Goal: Navigation & Orientation: Find specific page/section

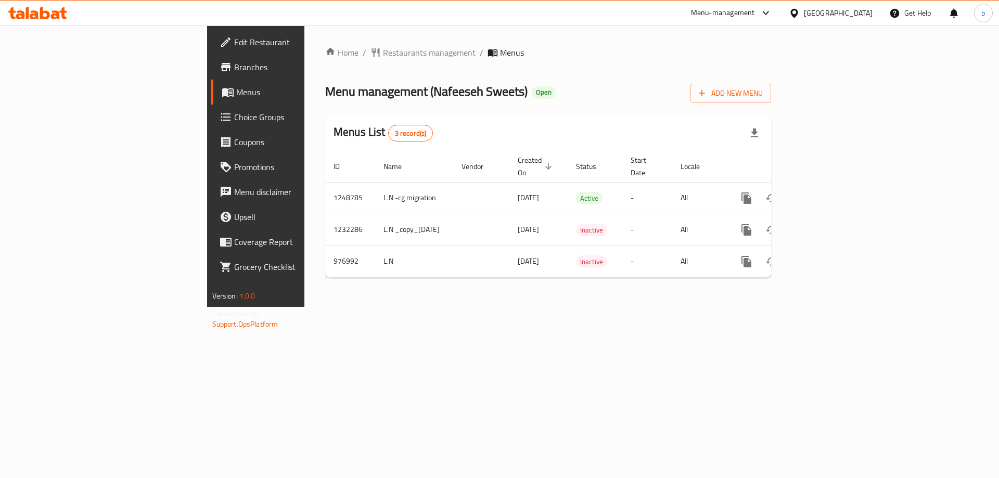
click at [48, 16] on icon at bounding box center [45, 13] width 10 height 12
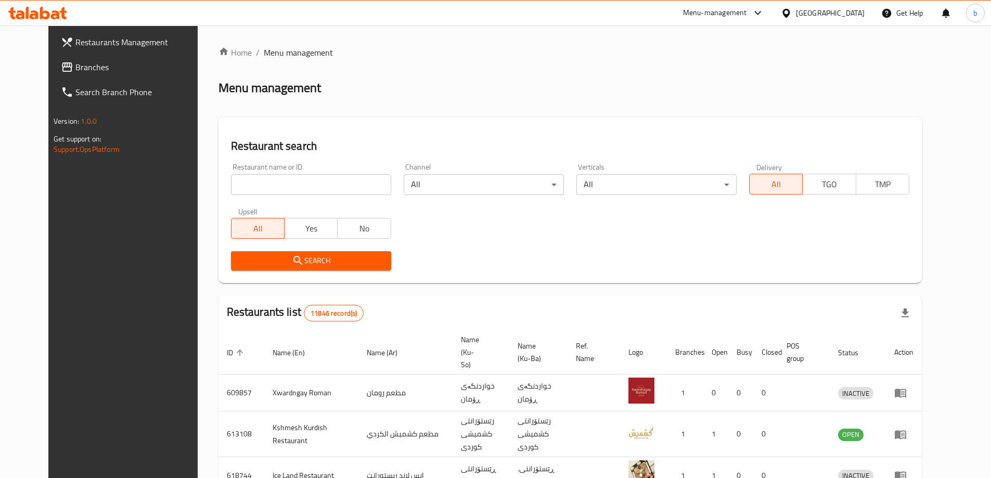
click at [75, 67] on span "Branches" at bounding box center [140, 67] width 130 height 12
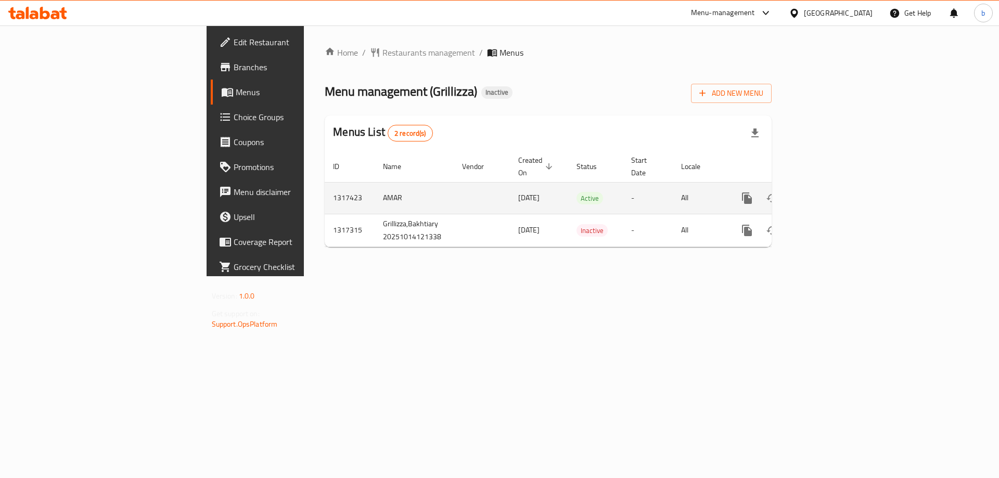
click at [828, 192] on icon "enhanced table" at bounding box center [822, 198] width 12 height 12
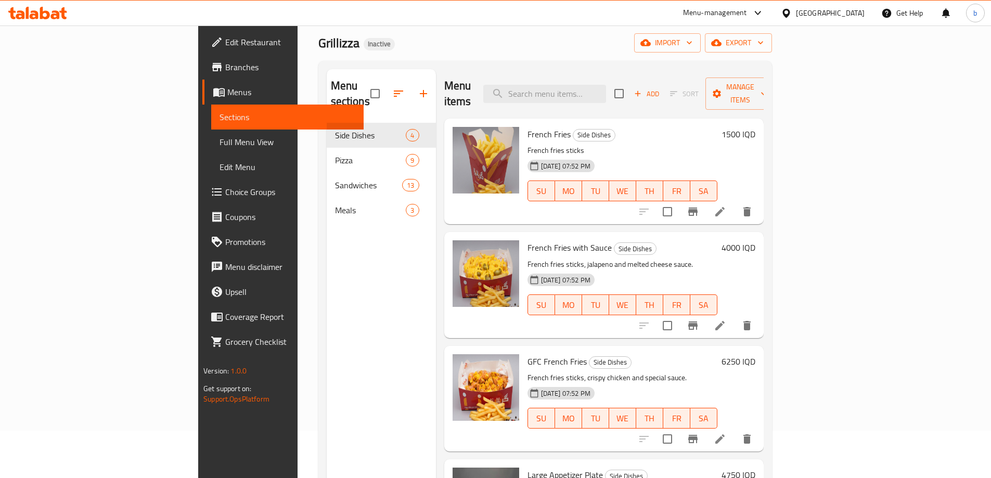
scroll to position [24, 0]
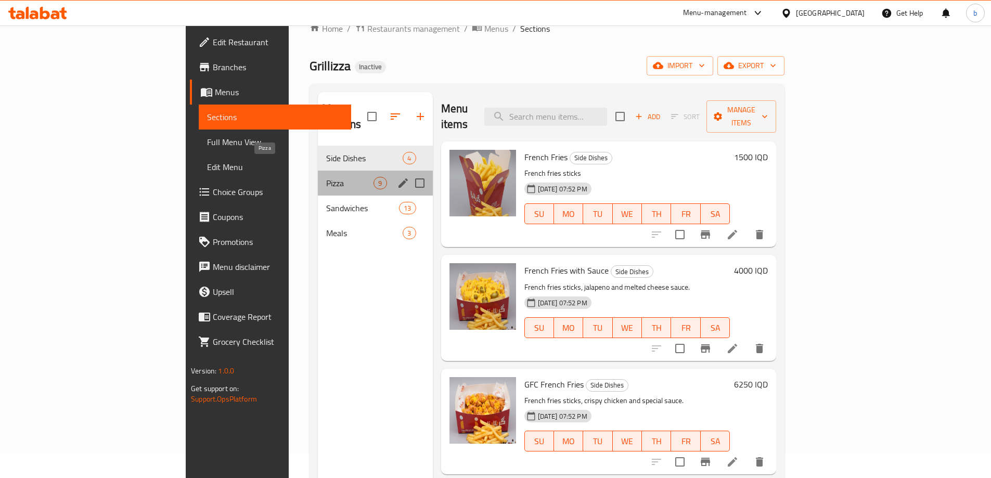
click at [326, 177] on span "Pizza" at bounding box center [349, 183] width 47 height 12
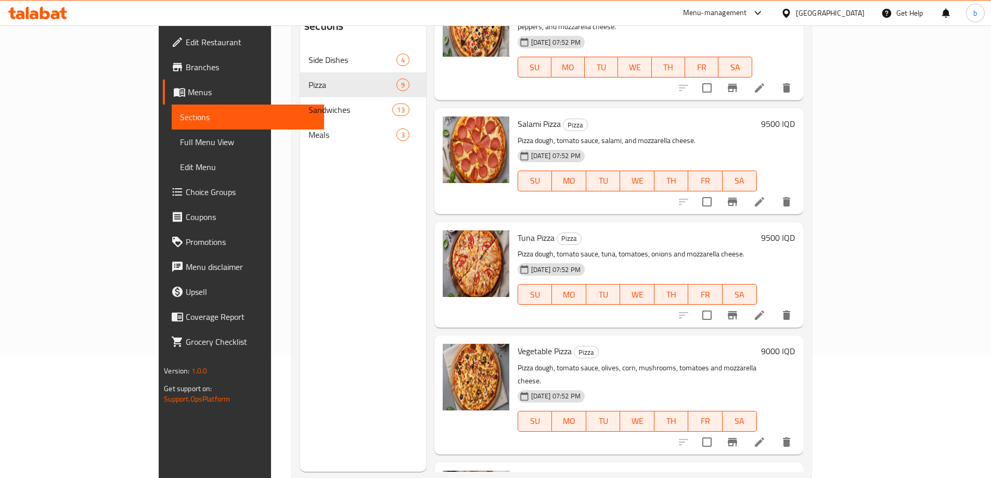
scroll to position [146, 0]
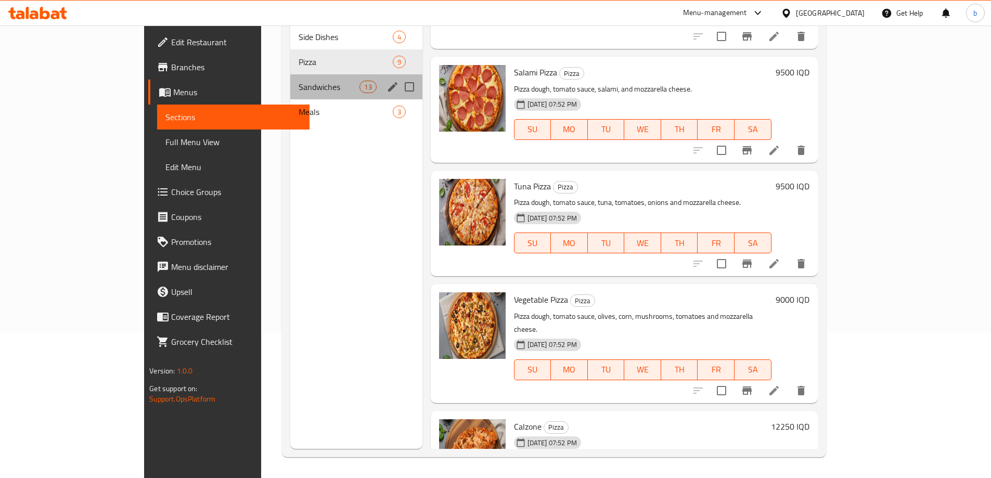
click at [308, 74] on div "Sandwiches 13" at bounding box center [356, 86] width 132 height 25
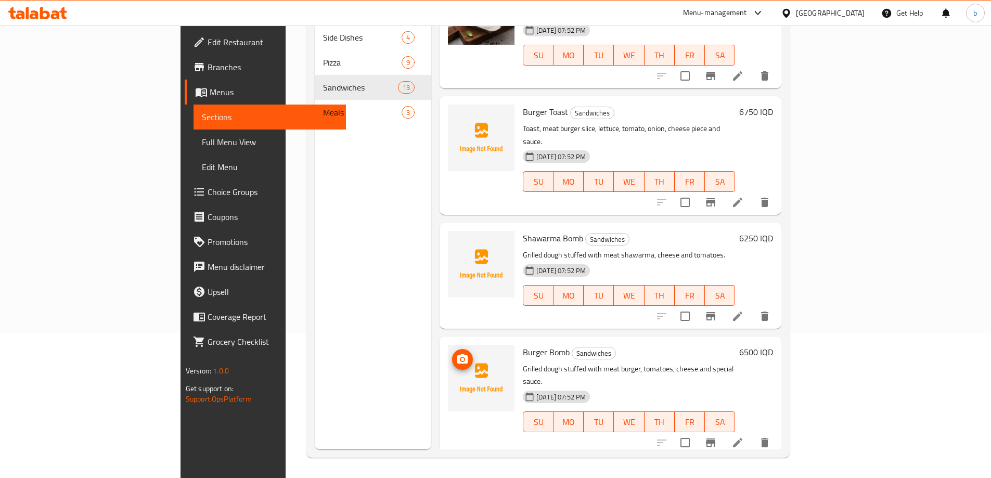
scroll to position [146, 0]
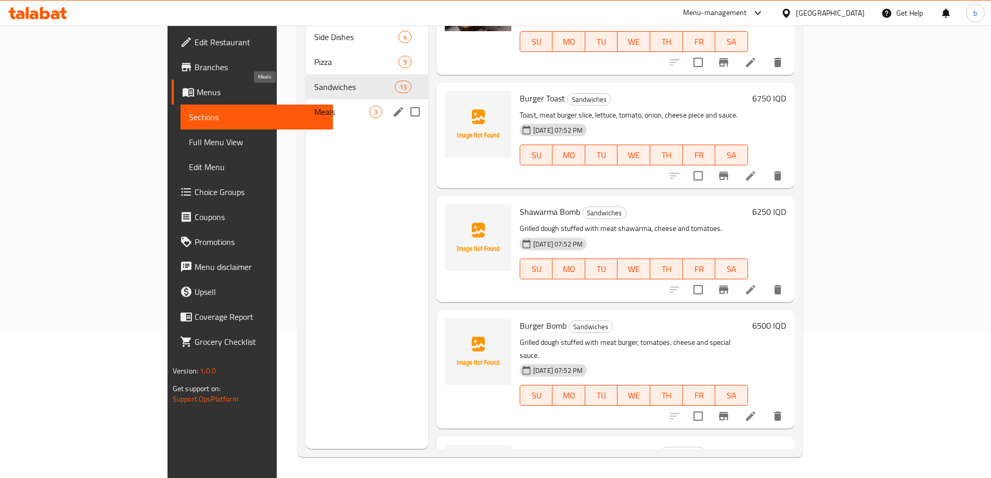
click at [314, 106] on span "Meals" at bounding box center [341, 112] width 55 height 12
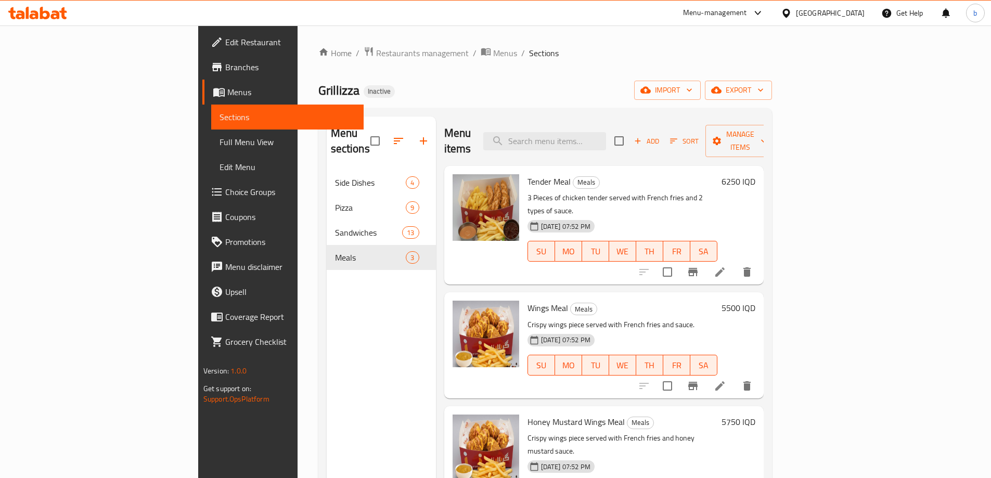
click at [339, 335] on div "Menu sections Side Dishes 4 Pizza 9 Sandwiches 13 Meals 3" at bounding box center [381, 356] width 109 height 478
click at [47, 15] on icon at bounding box center [37, 13] width 59 height 12
